Goal: Transaction & Acquisition: Subscribe to service/newsletter

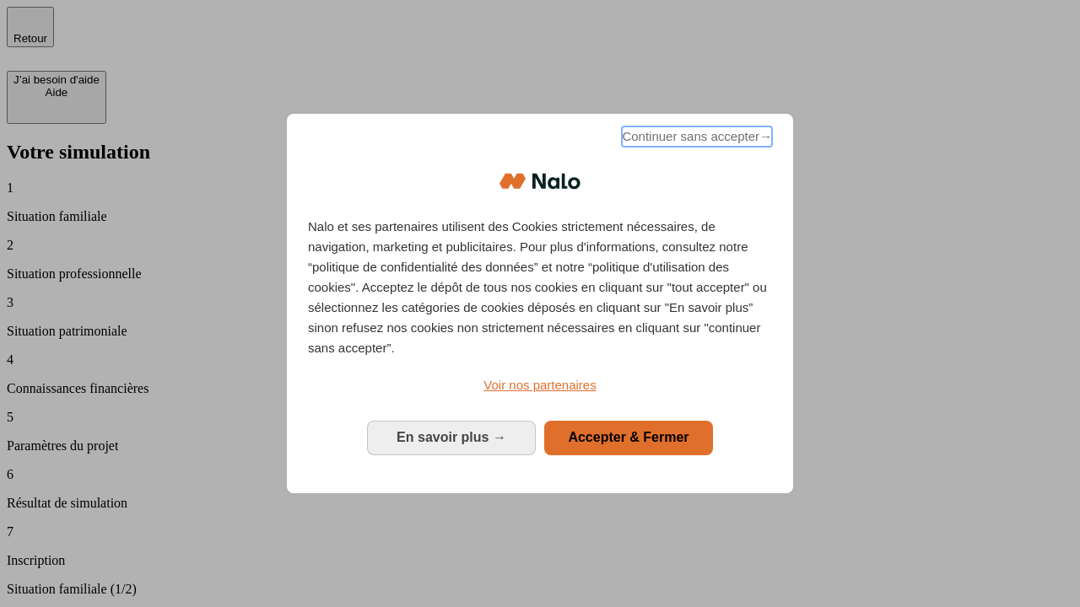
click at [695, 139] on span "Continuer sans accepter →" at bounding box center [697, 137] width 150 height 20
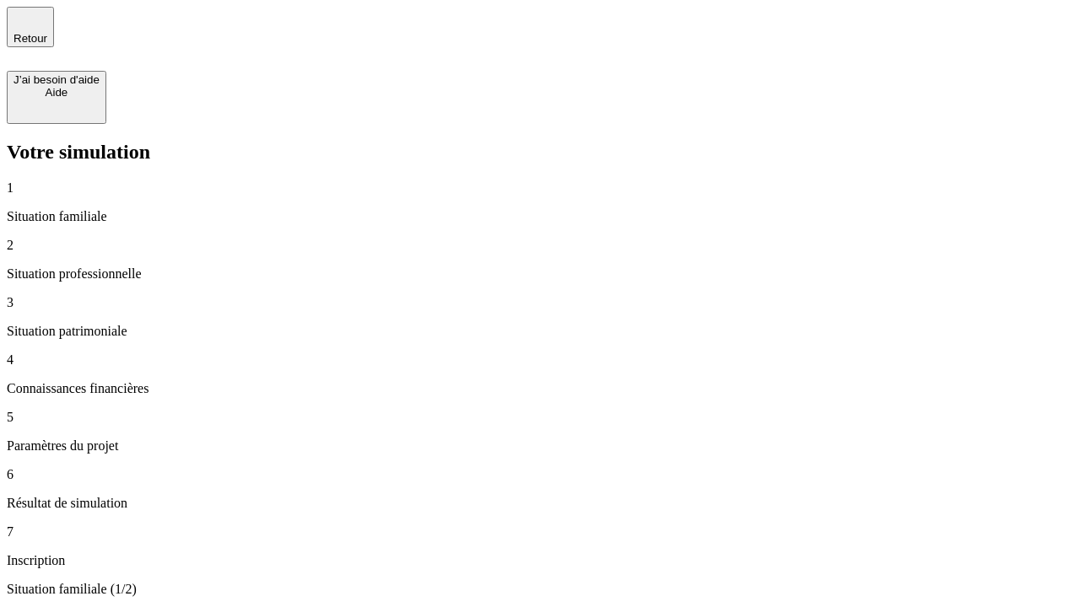
type input "30 000"
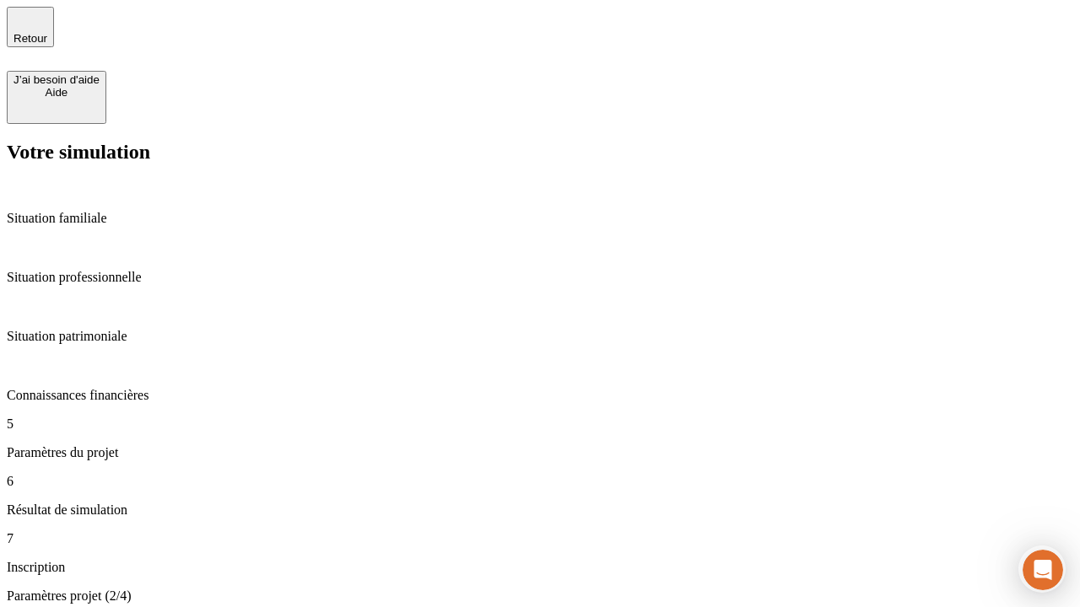
type input "25"
type input "1 000"
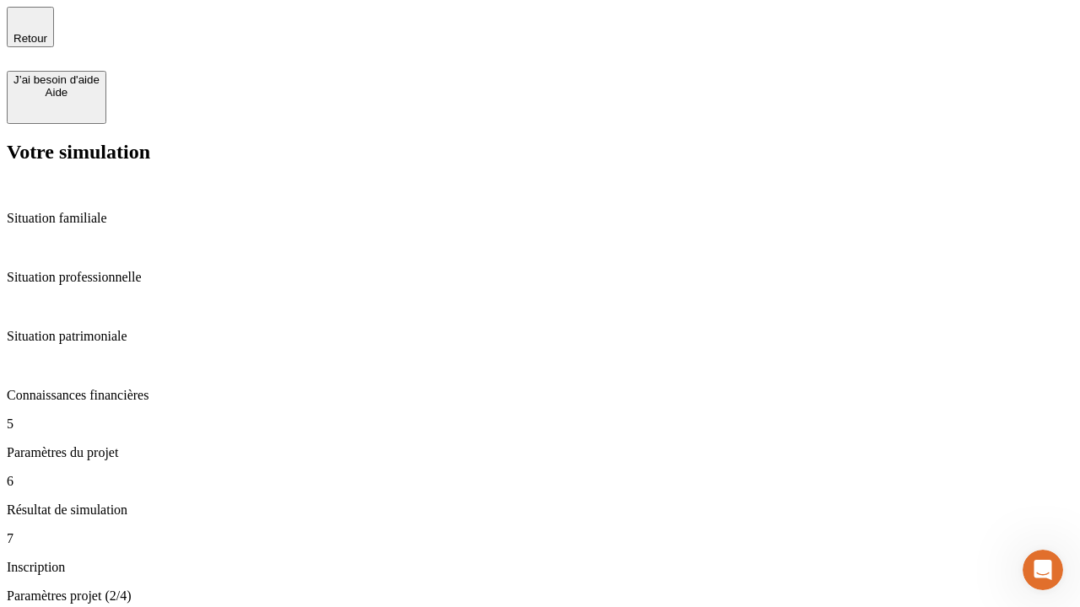
type input "640"
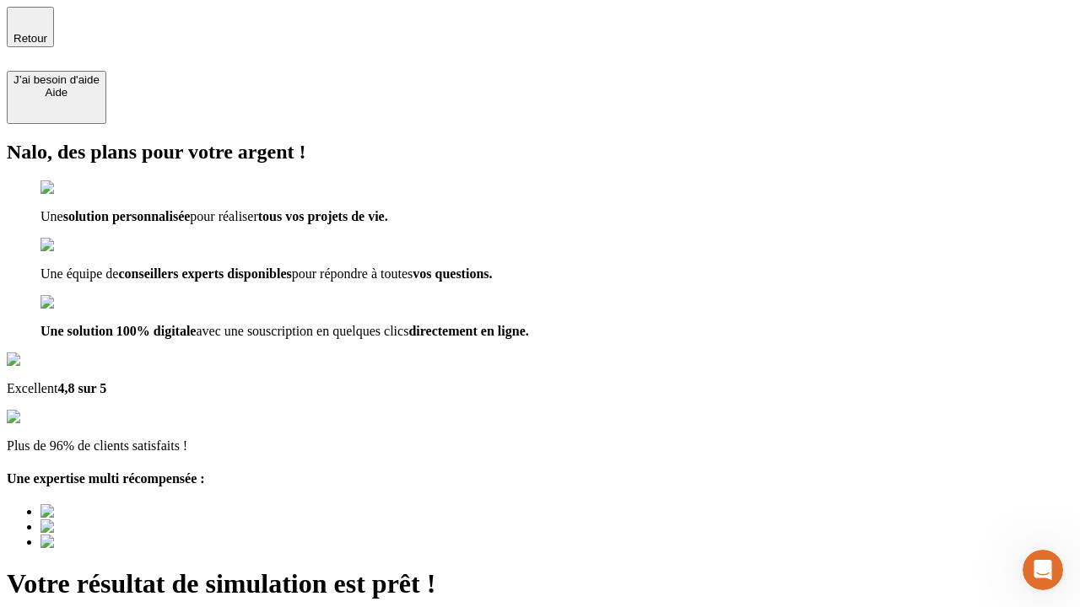
type input "[EMAIL_ADDRESS][PERSON_NAME][DOMAIN_NAME]"
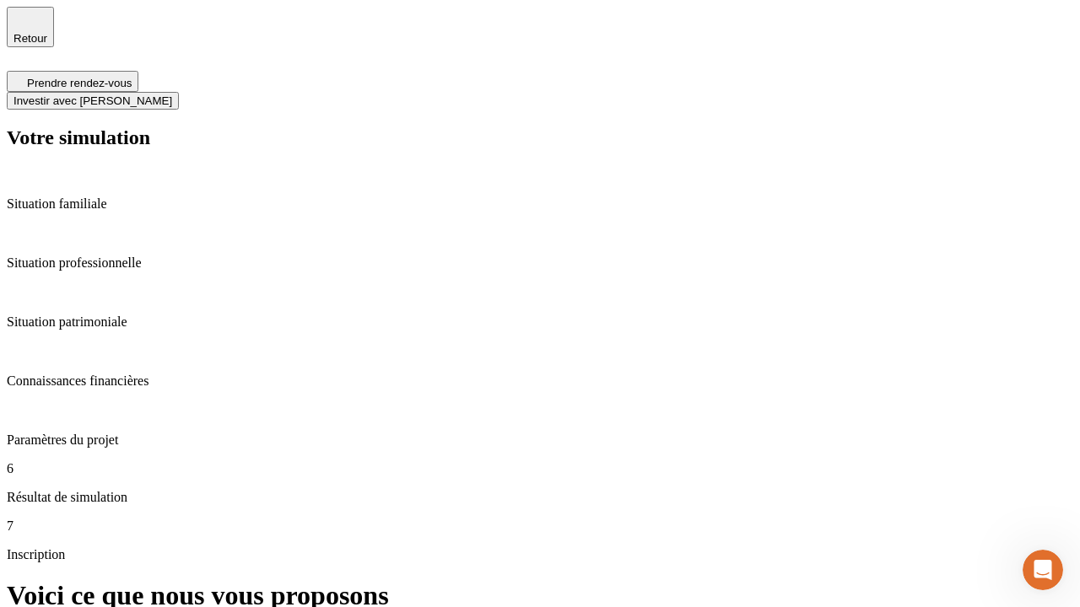
click at [172, 94] on span "Investir avec [PERSON_NAME]" at bounding box center [92, 100] width 159 height 13
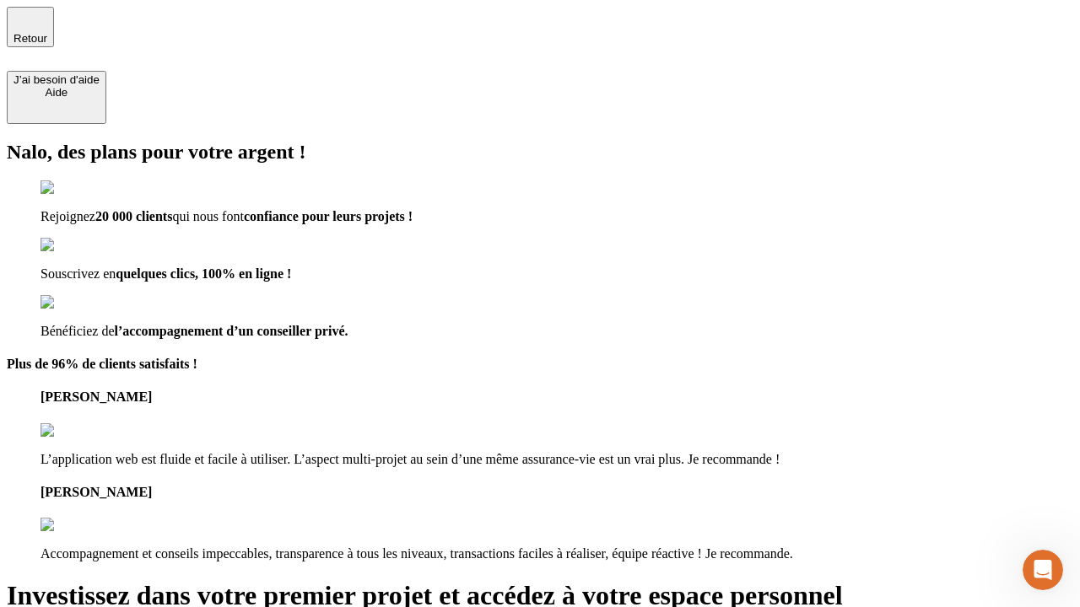
type input "[EMAIL_ADDRESS][PERSON_NAME][DOMAIN_NAME]"
